Goal: Transaction & Acquisition: Book appointment/travel/reservation

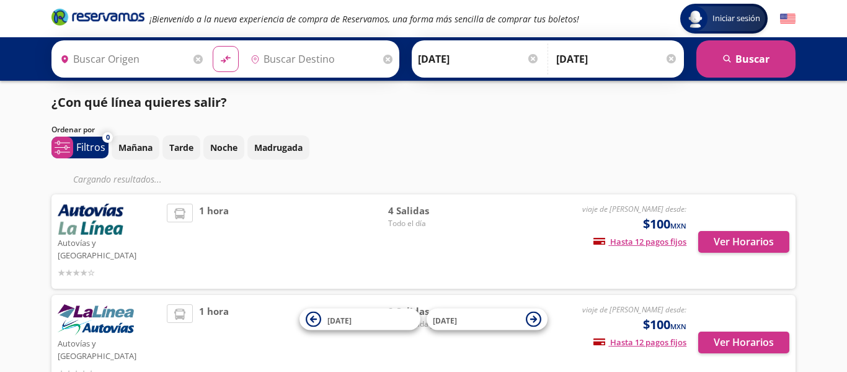
type input "[GEOGRAPHIC_DATA], [GEOGRAPHIC_DATA]"
type input "Pátzcuaro, [GEOGRAPHIC_DATA]"
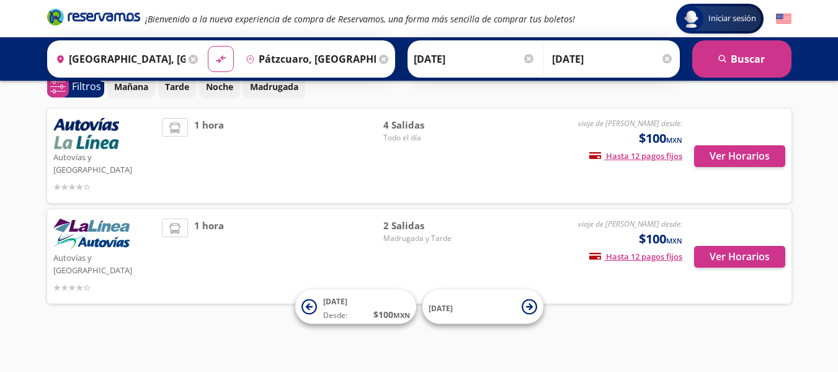
scroll to position [37, 0]
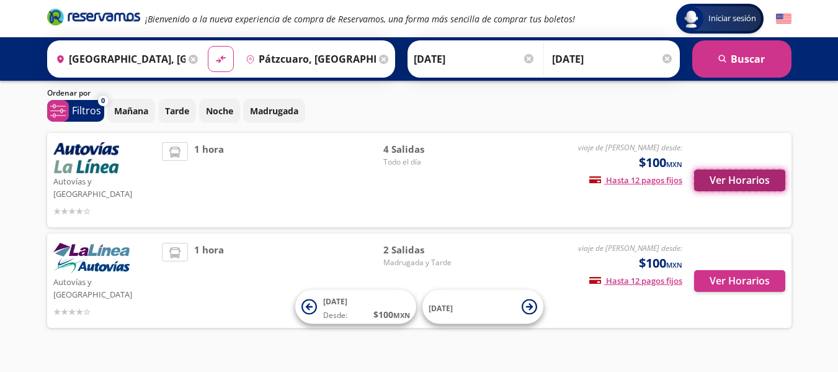
click at [747, 177] on button "Ver Horarios" at bounding box center [739, 180] width 91 height 22
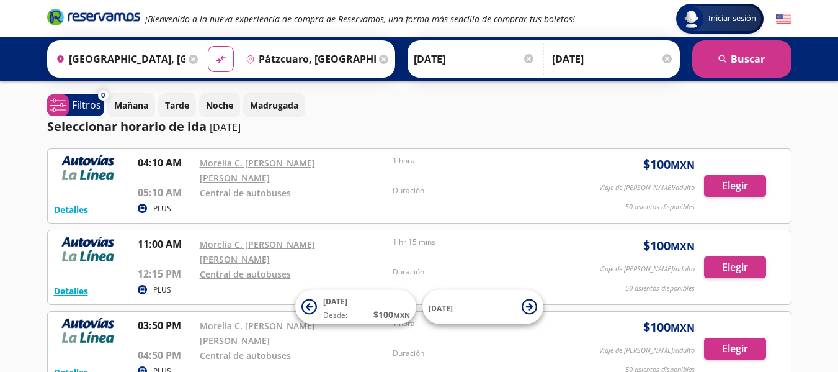
click at [0, 212] on div "Iniciar sesión Iniciar sesión ¡Bienvenido a la nueva experiencia de compra de R…" at bounding box center [419, 292] width 838 height 584
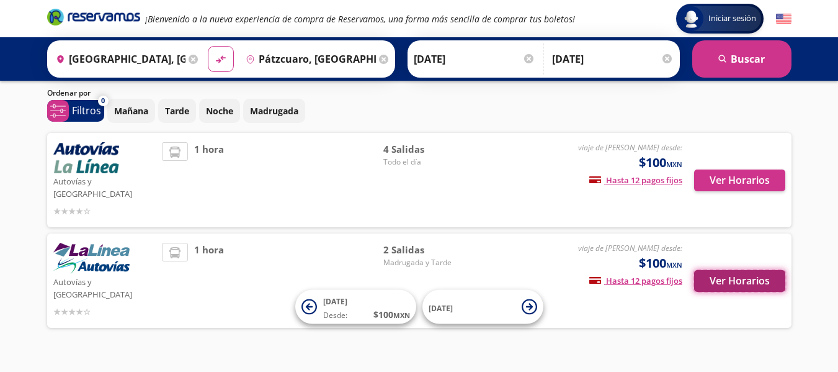
click at [731, 270] on button "Ver Horarios" at bounding box center [739, 281] width 91 height 22
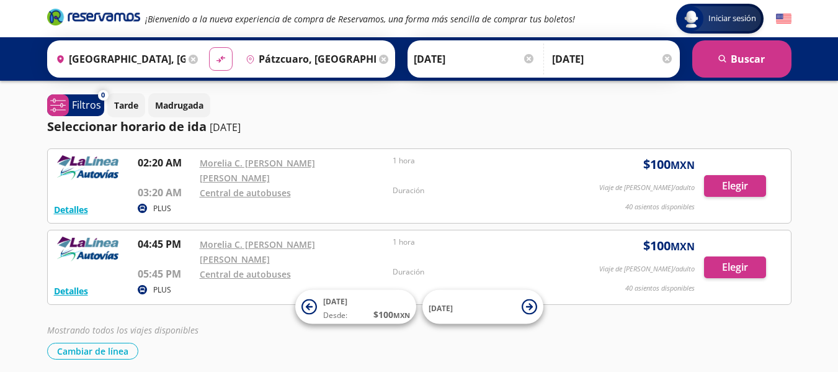
click at [217, 59] on icon "material-symbols:compare-arrows-rounded" at bounding box center [220, 59] width 11 height 12
type input "Pátzcuaro, [GEOGRAPHIC_DATA]"
type input "[GEOGRAPHIC_DATA], [GEOGRAPHIC_DATA]"
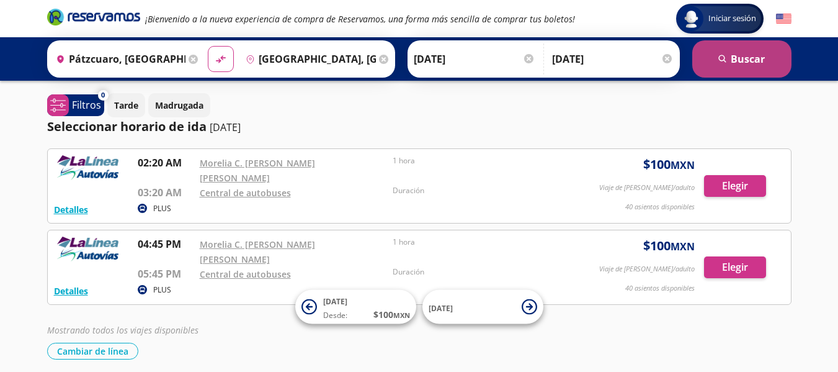
click at [725, 68] on button "search Buscar" at bounding box center [741, 58] width 99 height 37
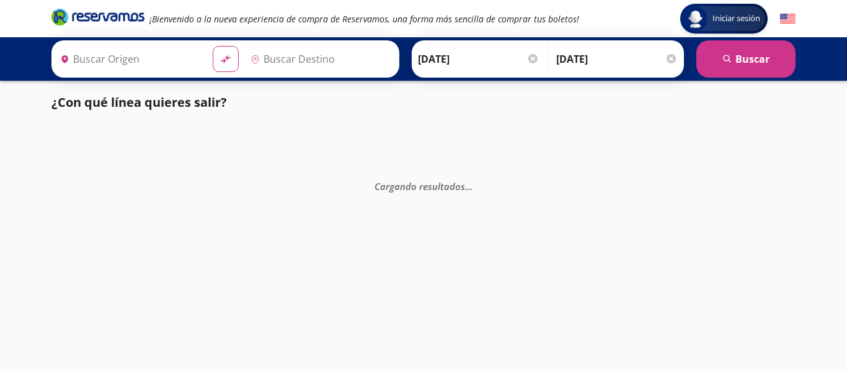
type input "Pátzcuaro, [GEOGRAPHIC_DATA]"
type input "[GEOGRAPHIC_DATA], [GEOGRAPHIC_DATA]"
click at [535, 60] on div at bounding box center [533, 58] width 9 height 9
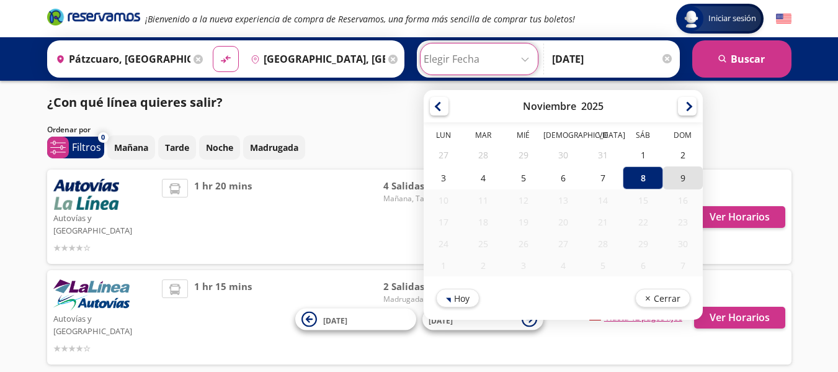
click at [671, 178] on div "9" at bounding box center [683, 177] width 40 height 23
type input "09-Nov-25"
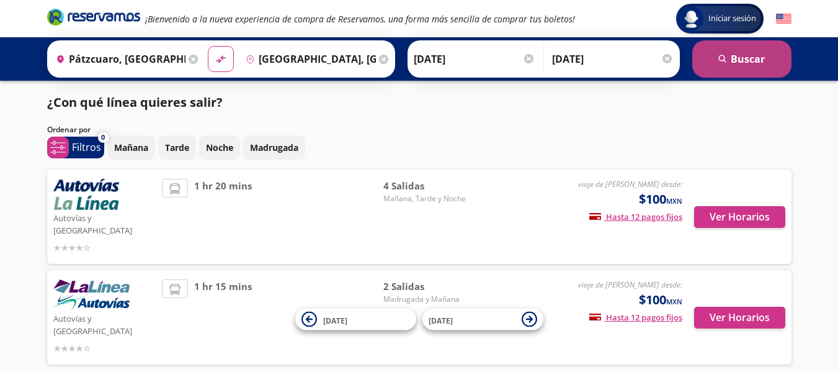
click at [724, 63] on icon "search" at bounding box center [722, 59] width 9 height 9
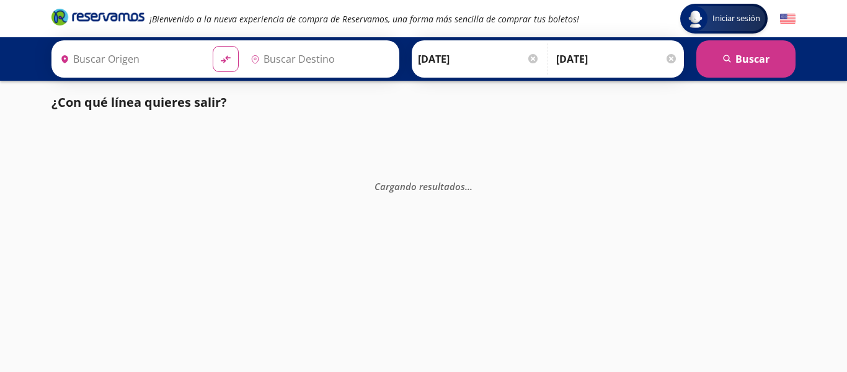
type input "Pátzcuaro, [GEOGRAPHIC_DATA]"
type input "[GEOGRAPHIC_DATA], [GEOGRAPHIC_DATA]"
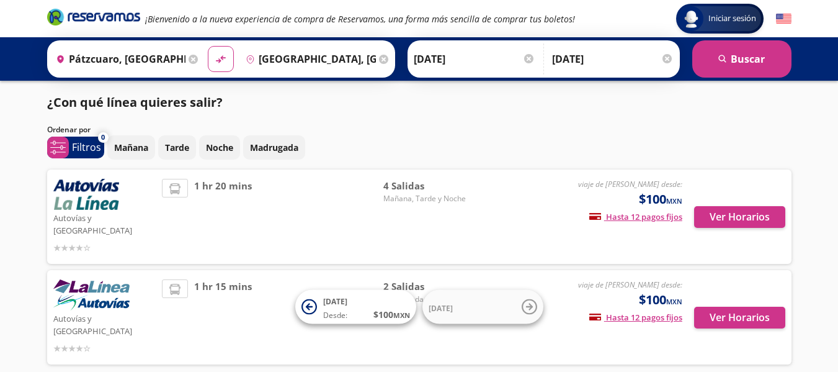
click at [0, 211] on div "Iniciar sesión Iniciar sesión ¡Bienvenido a la nueva experiencia de compra de R…" at bounding box center [419, 216] width 838 height 432
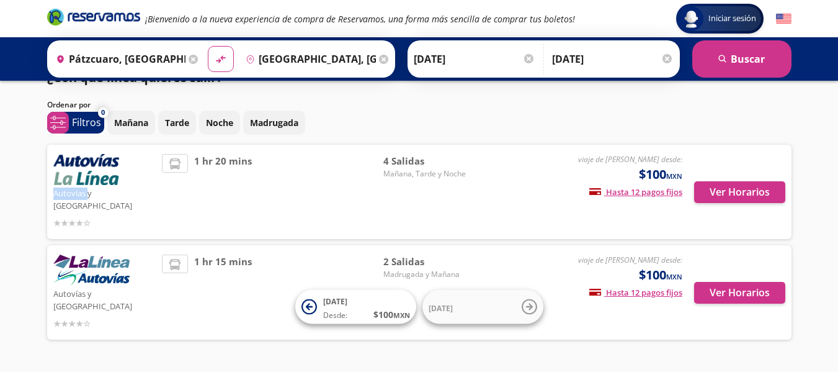
scroll to position [37, 0]
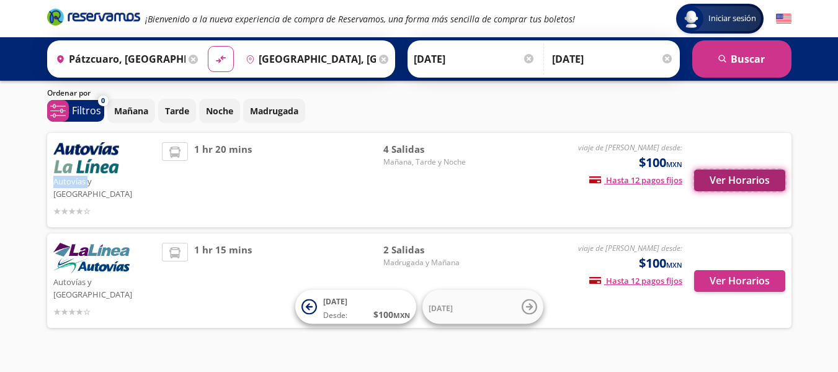
click at [719, 173] on button "Ver Horarios" at bounding box center [739, 180] width 91 height 22
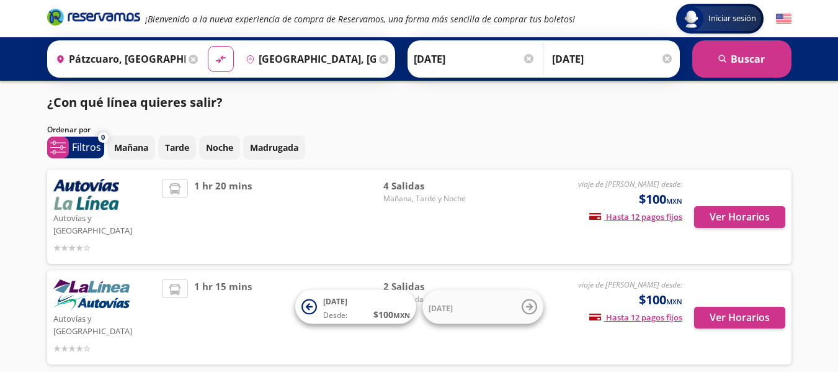
scroll to position [37, 0]
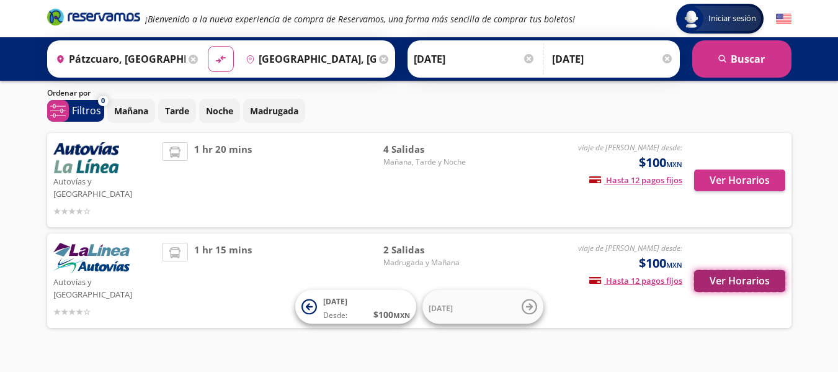
click at [733, 270] on button "Ver Horarios" at bounding box center [739, 281] width 91 height 22
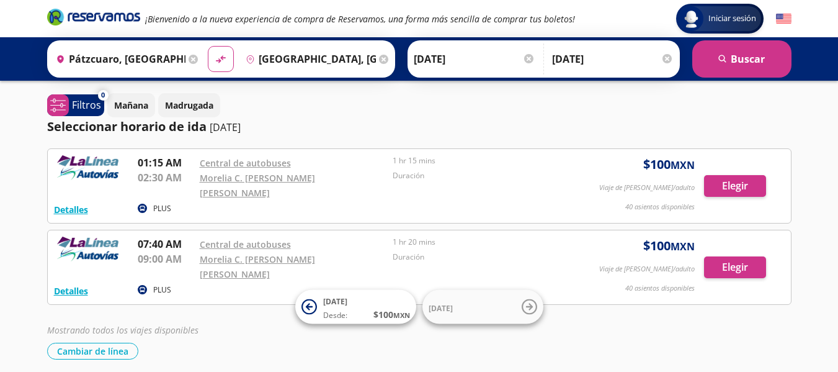
scroll to position [22, 0]
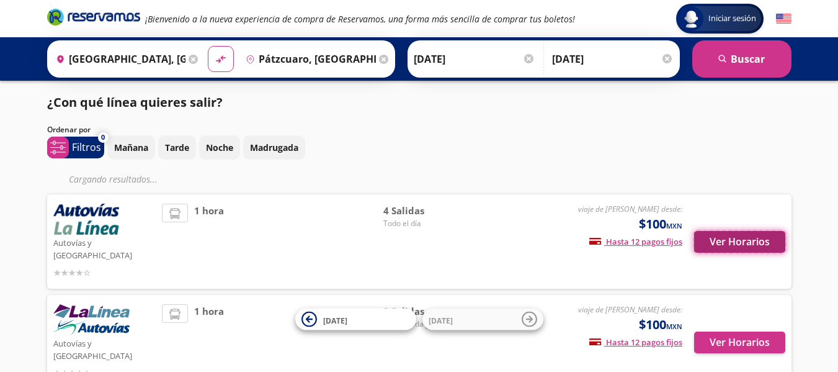
click at [738, 242] on button "Ver Horarios" at bounding box center [739, 242] width 91 height 22
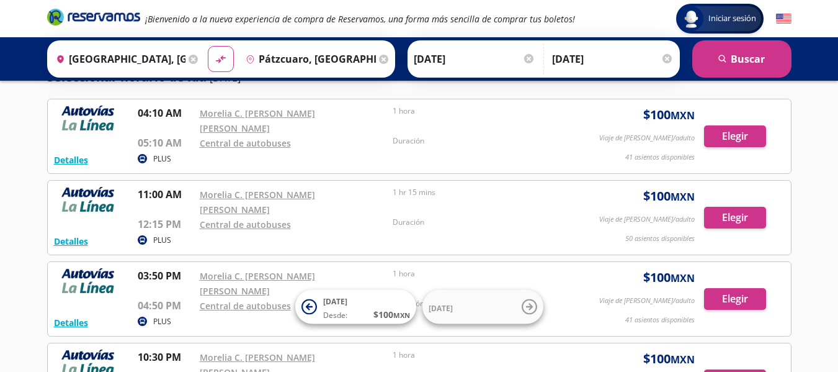
scroll to position [25, 0]
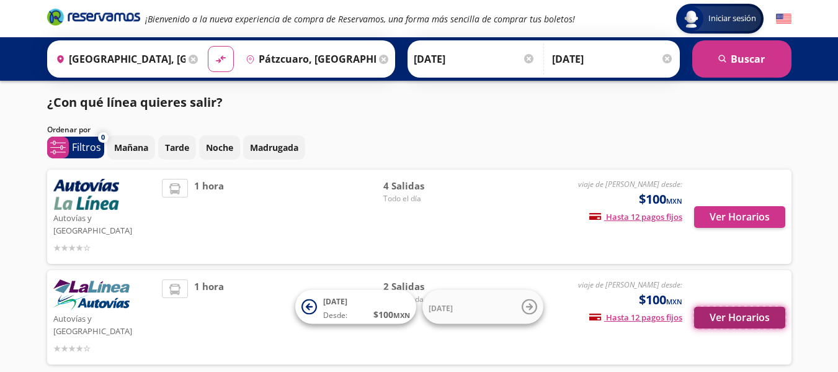
click at [718, 306] on button "Ver Horarios" at bounding box center [739, 317] width 91 height 22
click at [121, 141] on p "Mañana" at bounding box center [131, 147] width 34 height 13
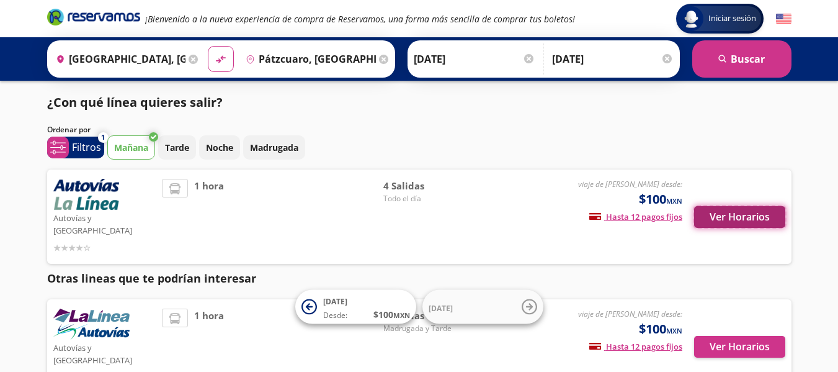
click at [724, 207] on button "Ver Horarios" at bounding box center [739, 217] width 91 height 22
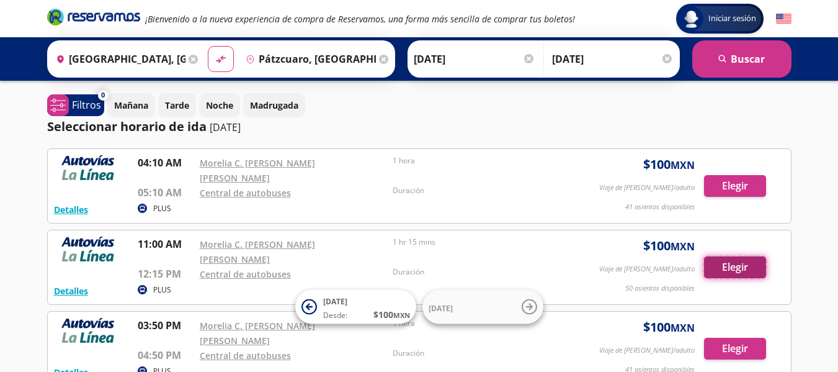
click at [728, 256] on button "Elegir" at bounding box center [735, 267] width 62 height 22
